Goal: Information Seeking & Learning: Find specific fact

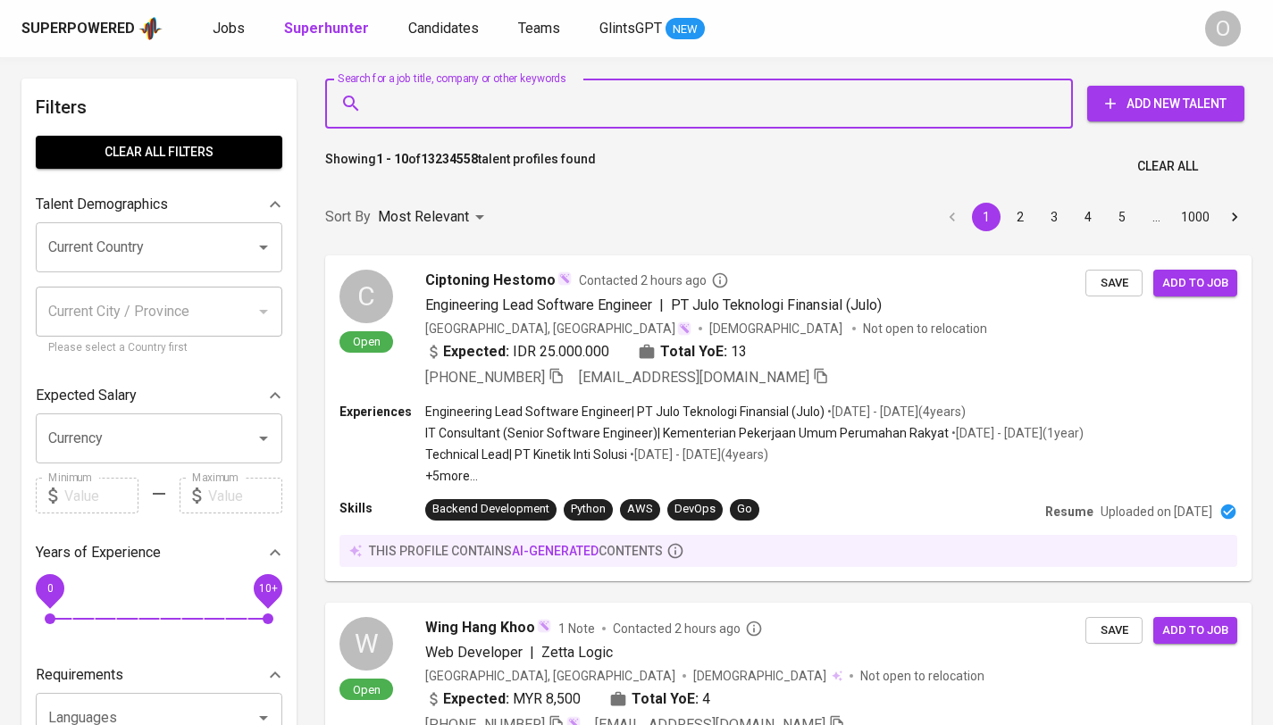
click at [635, 97] on input "Search for a job title, company or other keywords" at bounding box center [703, 104] width 669 height 34
paste input "[EMAIL_ADDRESS][DOMAIN_NAME]"
type input "[EMAIL_ADDRESS][DOMAIN_NAME]"
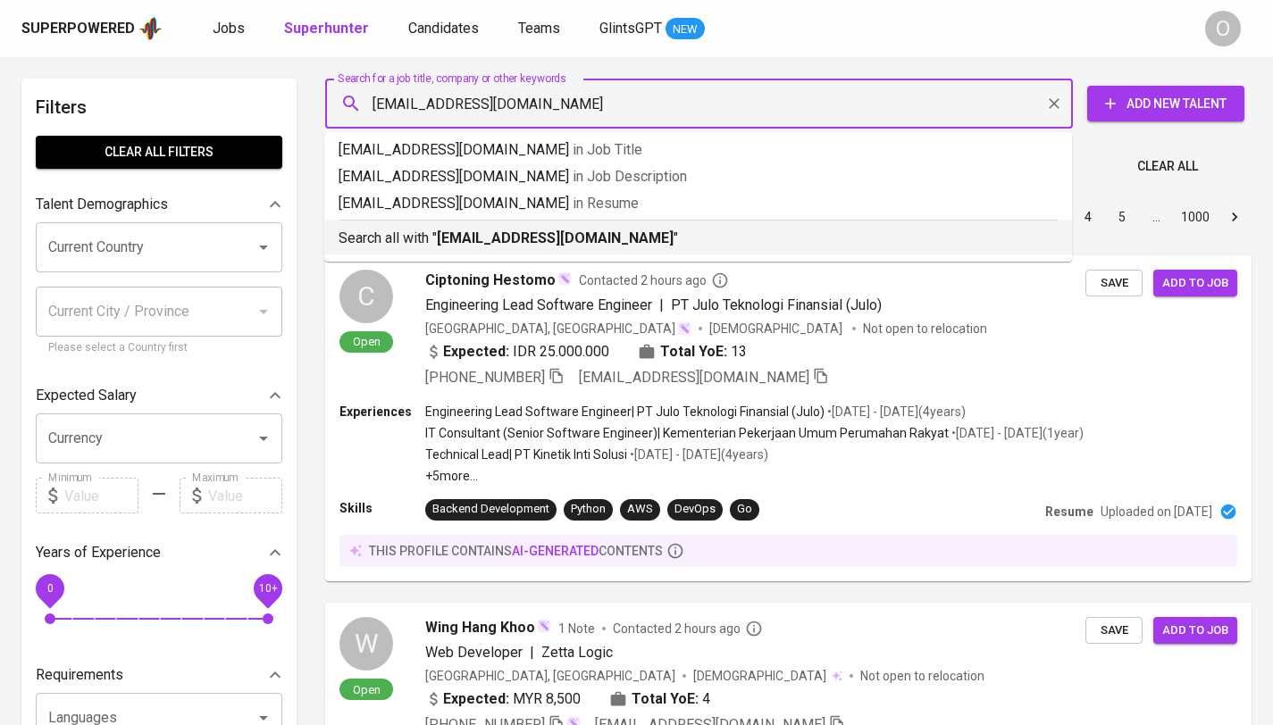
click at [504, 230] on b "[EMAIL_ADDRESS][DOMAIN_NAME]" at bounding box center [555, 238] width 237 height 17
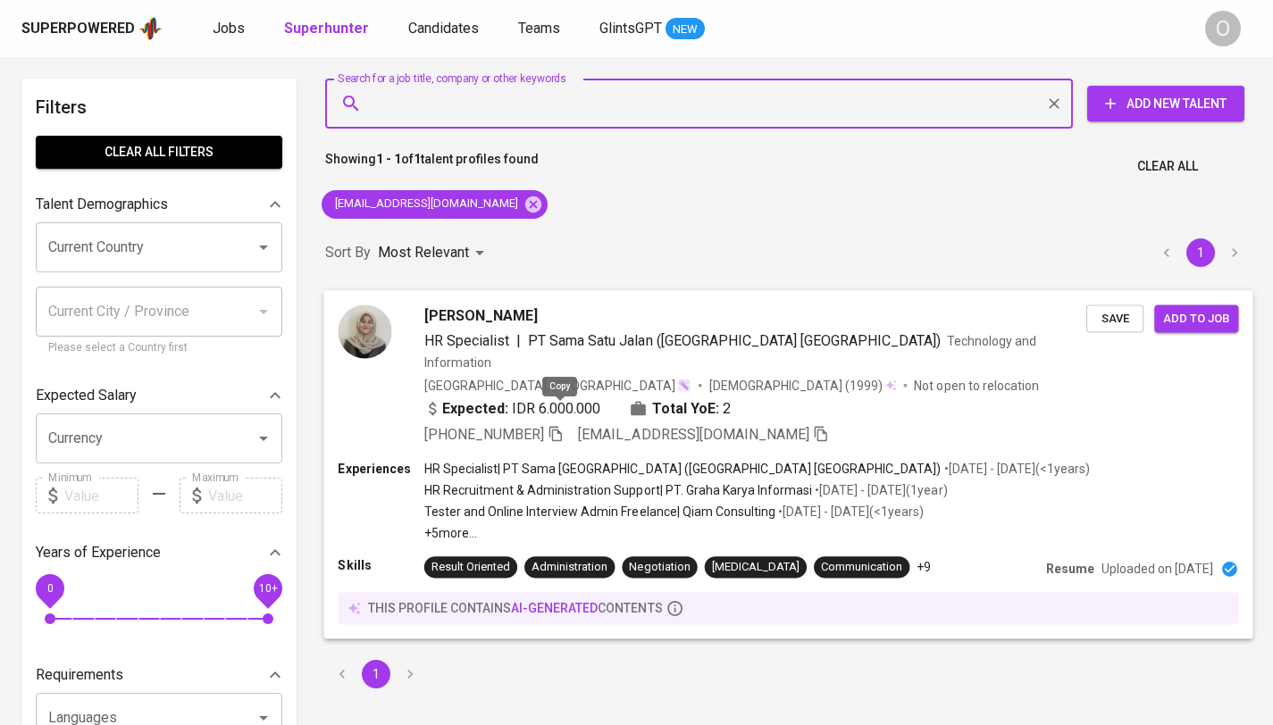
click at [564, 425] on icon "button" at bounding box center [556, 433] width 16 height 16
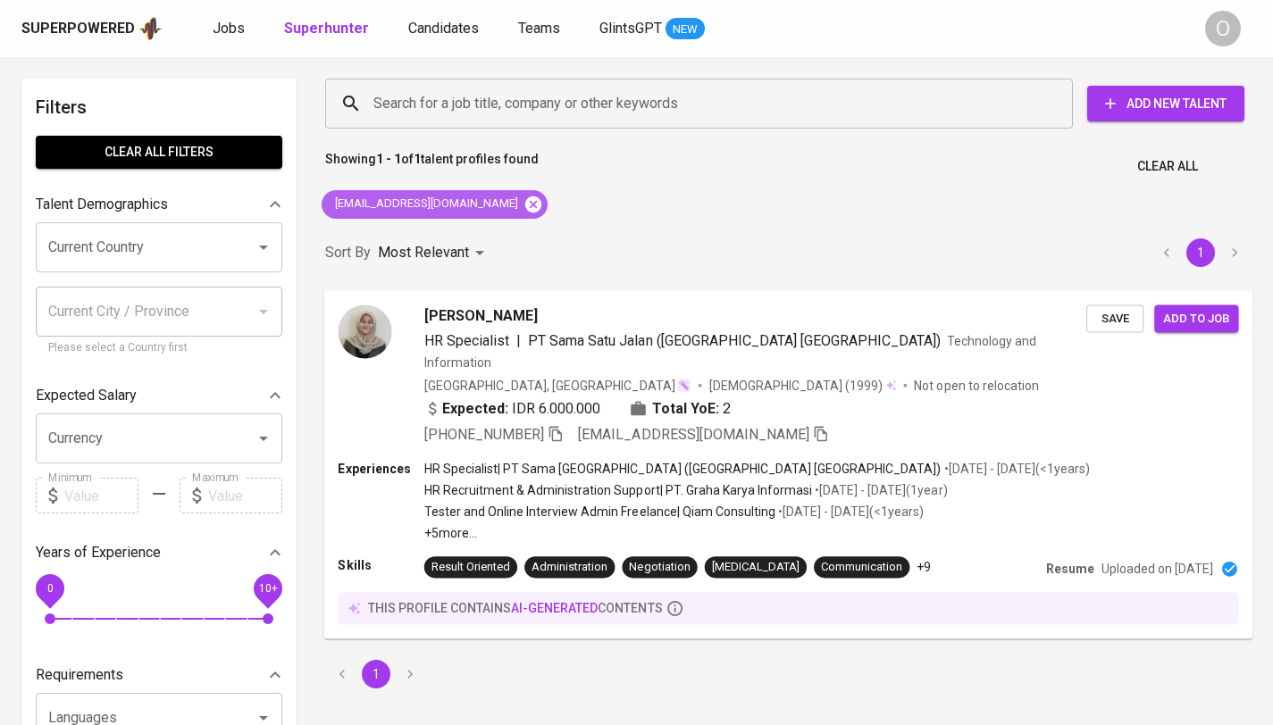
click at [525, 200] on icon at bounding box center [533, 204] width 16 height 16
